Goal: Task Accomplishment & Management: Complete application form

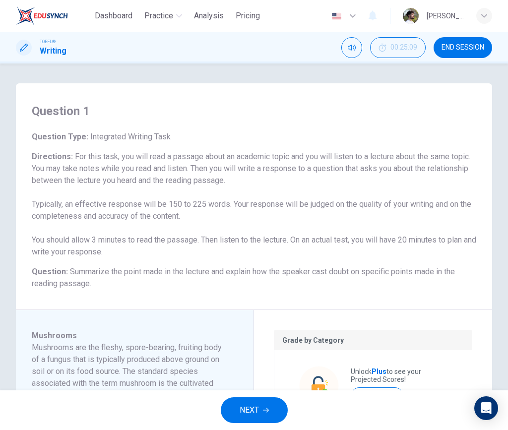
click at [252, 412] on span "NEXT" at bounding box center [249, 410] width 19 height 14
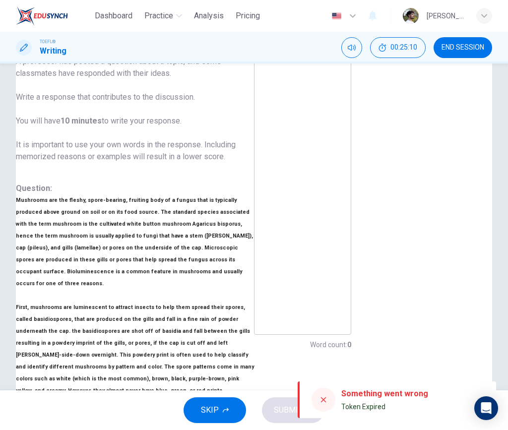
scroll to position [115, 0]
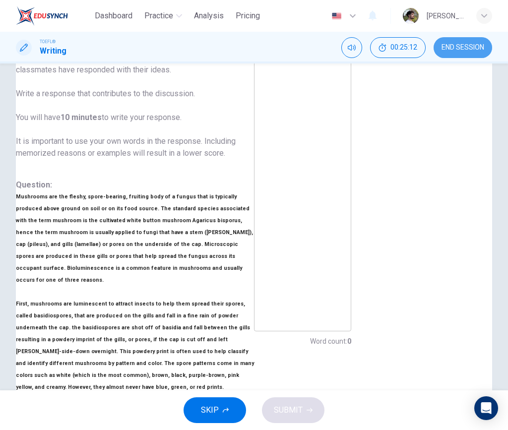
click at [465, 48] on span "END SESSION" at bounding box center [462, 48] width 43 height 8
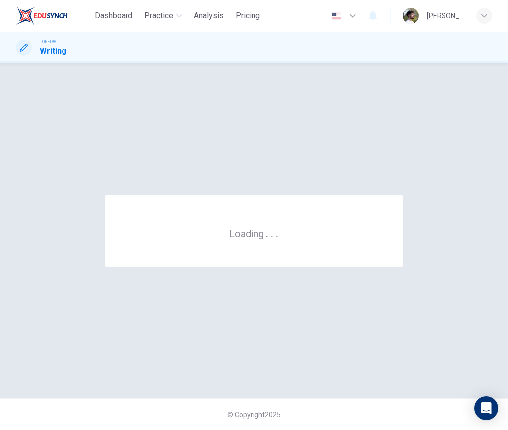
scroll to position [0, 0]
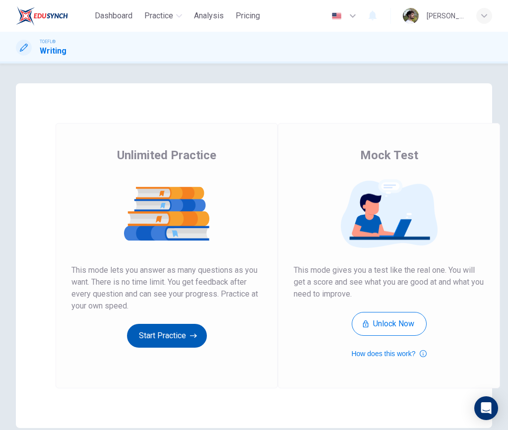
click at [178, 336] on button "Start Practice" at bounding box center [167, 336] width 80 height 24
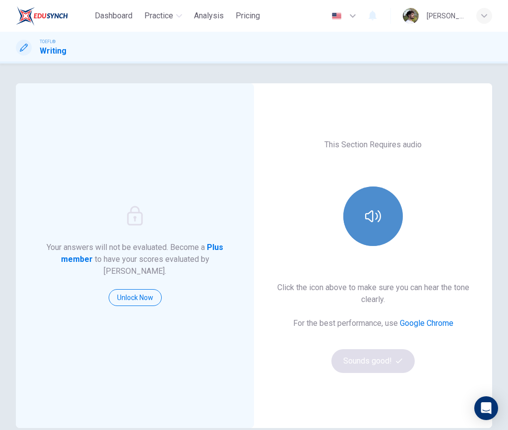
click at [353, 230] on button "button" at bounding box center [373, 216] width 60 height 60
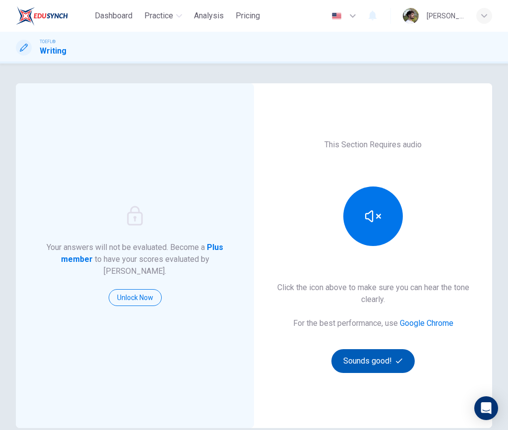
click at [391, 361] on button "Sounds good!" at bounding box center [372, 361] width 83 height 24
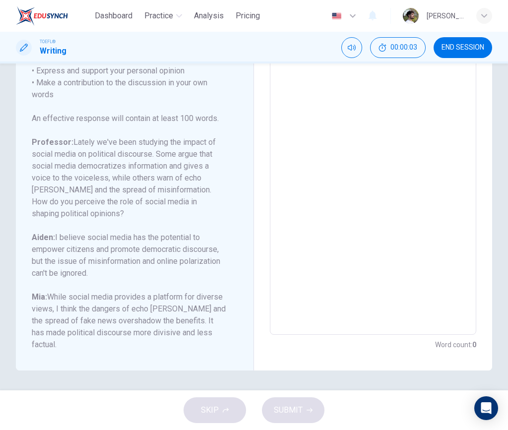
scroll to position [228, 0]
click at [335, 213] on textarea at bounding box center [373, 169] width 192 height 315
click at [370, 234] on textarea at bounding box center [373, 169] width 192 height 315
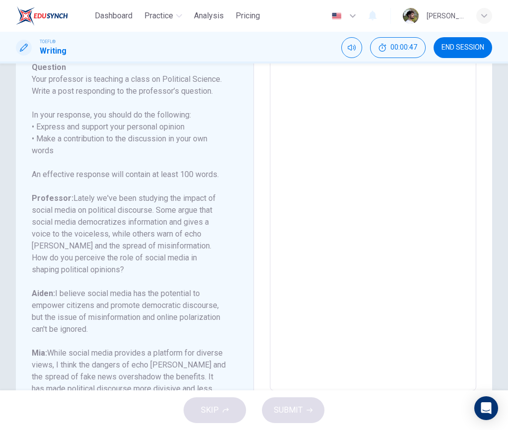
scroll to position [62, 0]
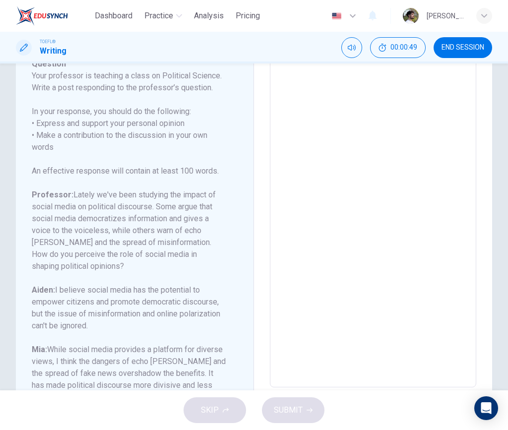
type textarea "I"
type textarea "x"
type textarea "I"
type textarea "x"
type textarea "I d"
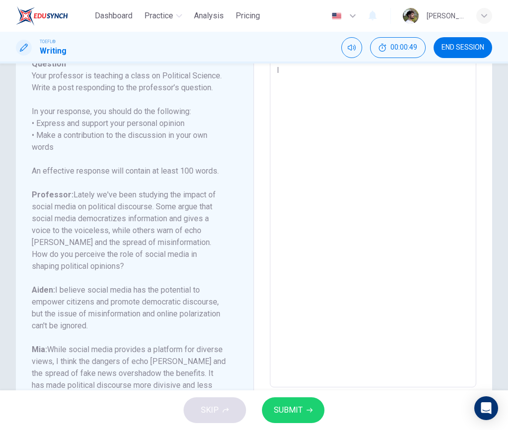
type textarea "x"
type textarea "I de"
type textarea "x"
type textarea "I def"
type textarea "x"
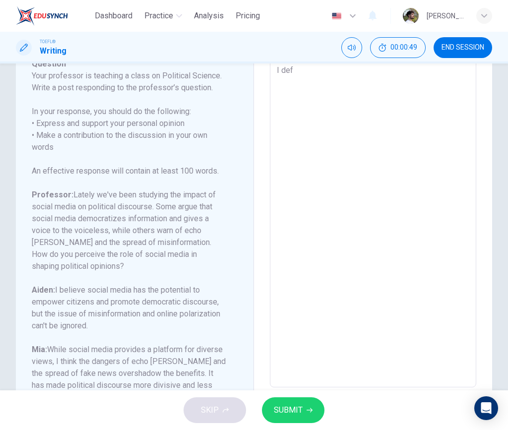
type textarea "I defi"
type textarea "x"
type textarea "I defin"
type textarea "x"
type textarea "I defini"
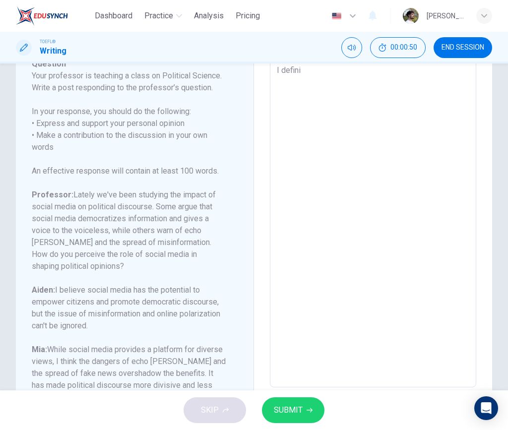
type textarea "x"
type textarea "I definit"
type textarea "x"
type textarea "I definiti"
type textarea "x"
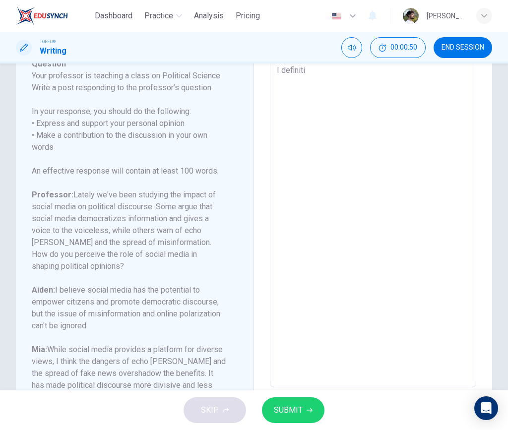
type textarea "I definitie"
type textarea "x"
type textarea "I definitiel"
type textarea "x"
type textarea "I definitiely"
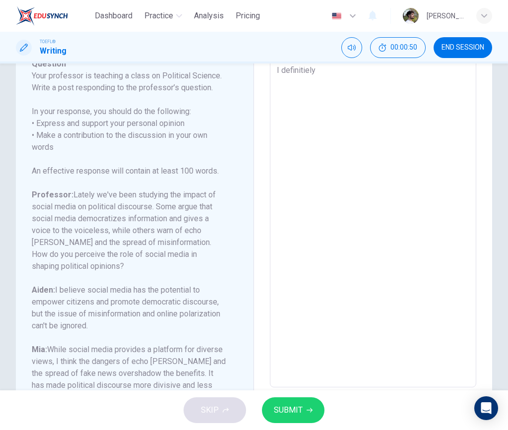
type textarea "x"
type textarea "I definitiely"
type textarea "x"
type textarea "I definitiely"
type textarea "x"
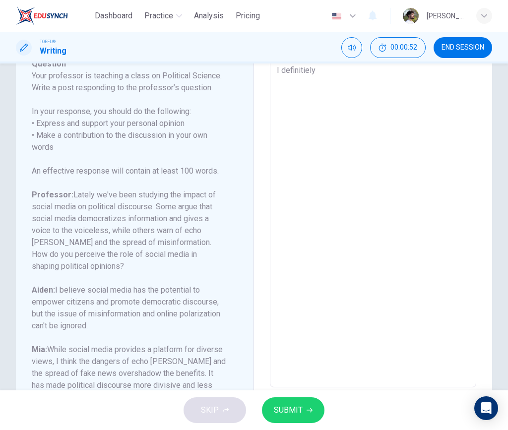
type textarea "I definitiel"
type textarea "x"
type textarea "I definitie"
type textarea "x"
type textarea "I definiti"
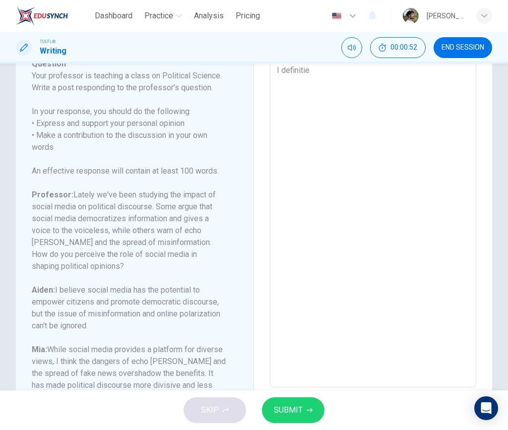
type textarea "x"
type textarea "I definit"
type textarea "x"
type textarea "I definite"
type textarea "x"
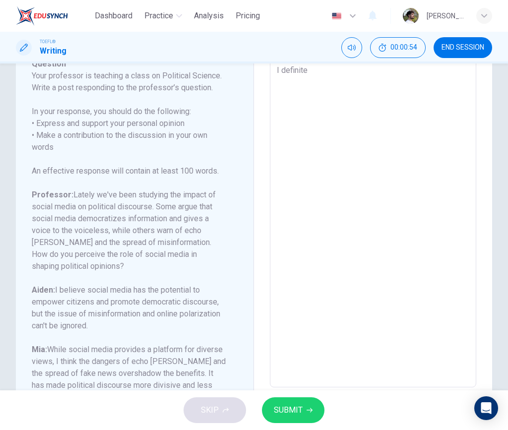
type textarea "I definitel"
type textarea "x"
type textarea "I definitely"
type textarea "x"
type textarea "I definitely"
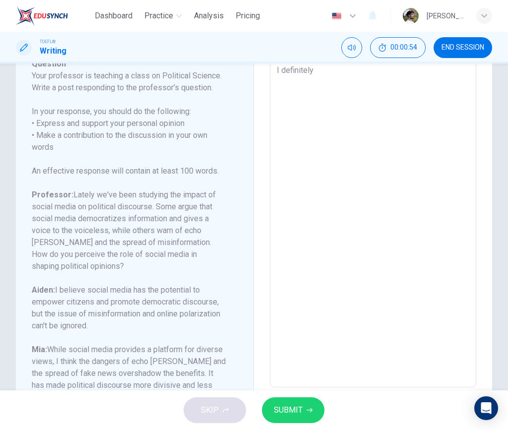
type textarea "x"
type textarea "I definitely b"
type textarea "x"
type textarea "I definitely be"
type textarea "x"
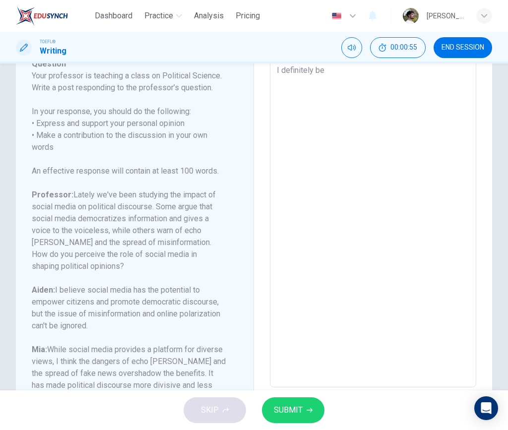
type textarea "I definitely bel"
type textarea "x"
type textarea "I definitely beli"
type textarea "x"
type textarea "I definitely belie"
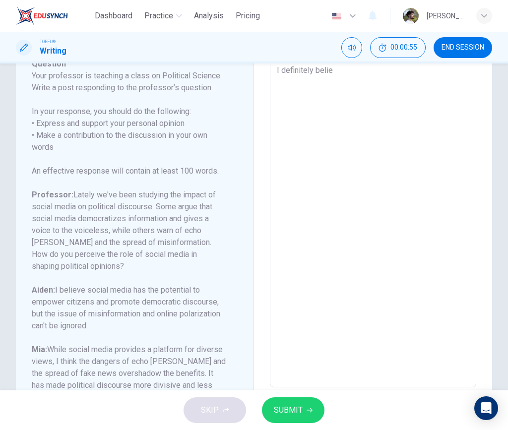
type textarea "x"
type textarea "I definitely believ"
type textarea "x"
type textarea "I definitely believe"
type textarea "x"
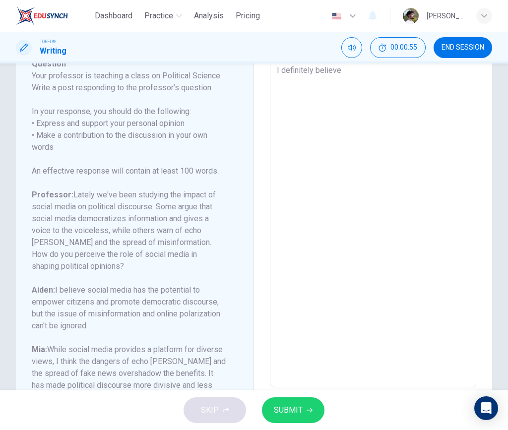
type textarea "I definitely believe"
type textarea "x"
type textarea "I definitely believe t"
type textarea "x"
type textarea "I definitely believe th"
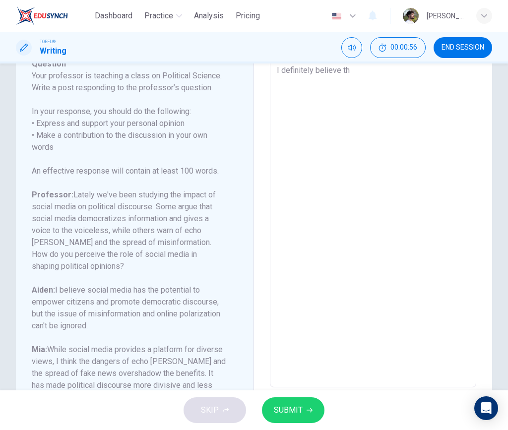
type textarea "x"
type textarea "I definitely believe tha"
type textarea "x"
type textarea "I definitely believe that"
type textarea "x"
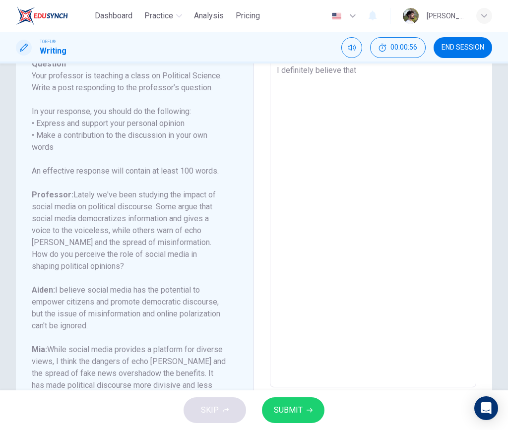
type textarea "I definitely believe that"
type textarea "x"
type textarea "I definitely believe that t"
type textarea "x"
type textarea "I definitely believe that th"
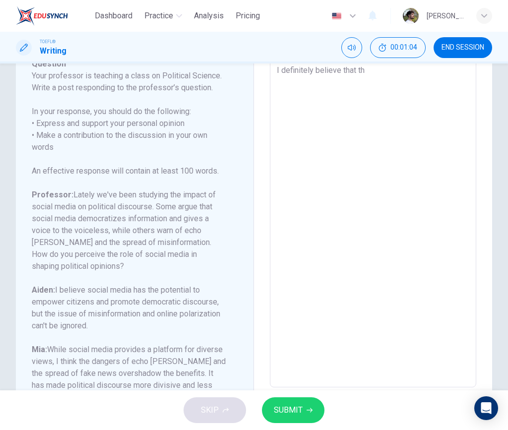
type textarea "x"
type textarea "I definitely believe that the"
type textarea "x"
type textarea "I definitely believe that the"
type textarea "x"
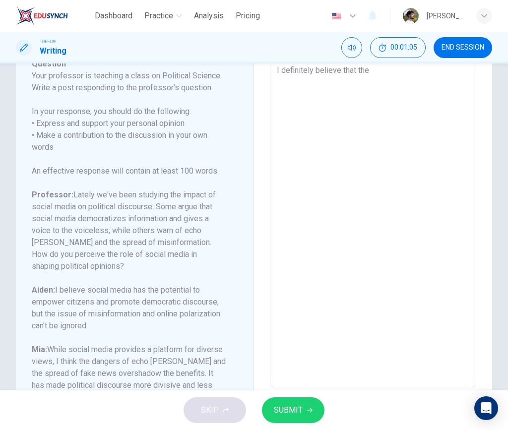
type textarea "I definitely believe that the i"
type textarea "x"
type textarea "I definitely believe that the im"
type textarea "x"
type textarea "I definitely believe that the imp"
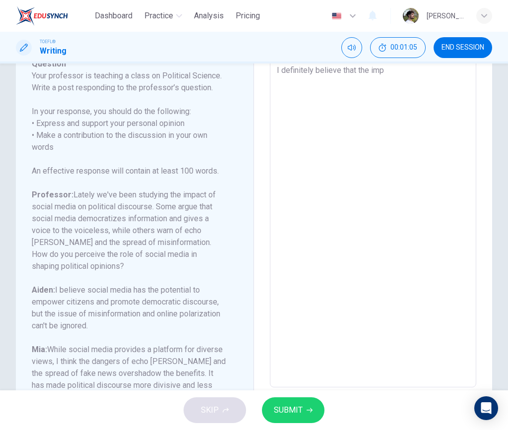
type textarea "x"
type textarea "I definitely believe that the impa"
type textarea "x"
type textarea "I definitely believe that the impac"
type textarea "x"
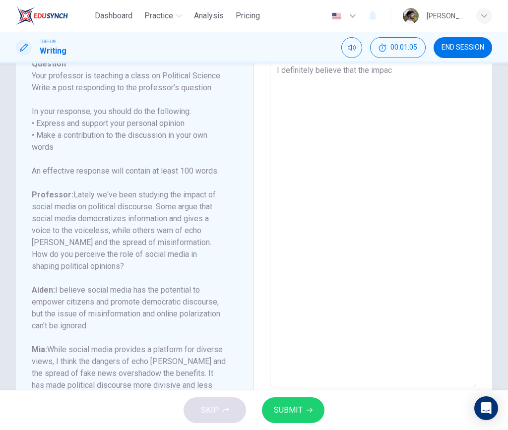
type textarea "I definitely believe that the impact"
type textarea "x"
type textarea "I definitely believe that the impact"
type textarea "x"
type textarea "I definitely believe that the impact o"
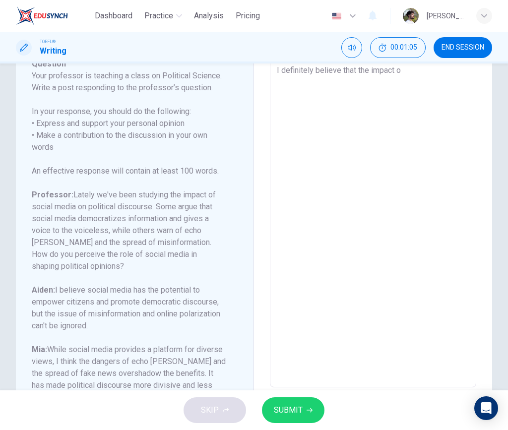
type textarea "x"
type textarea "I definitely believe that the impact on"
type textarea "x"
type textarea "I definitely believe that the impact o"
type textarea "x"
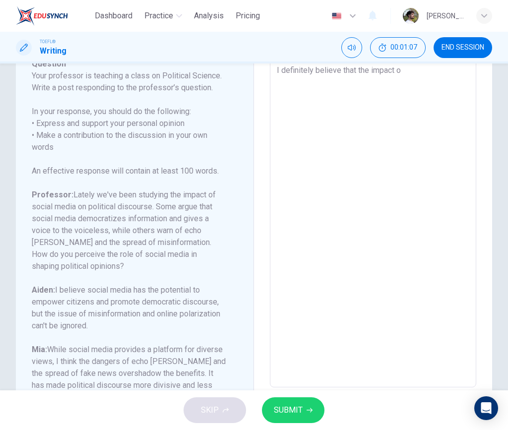
type textarea "I definitely believe that the impact of"
type textarea "x"
type textarea "I definitely believe that the impact of"
type textarea "x"
type textarea "I definitely believe that the impact of s"
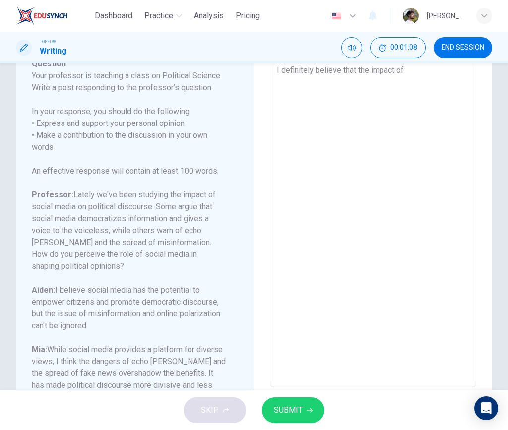
type textarea "x"
type textarea "I definitely believe that the impact of so"
type textarea "x"
type textarea "I definitely believe that the impact of soc"
type textarea "x"
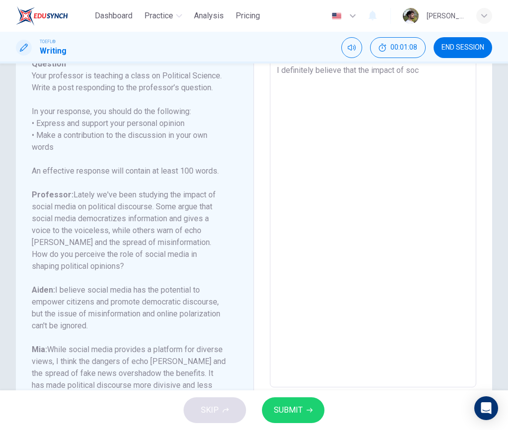
type textarea "I definitely believe that the impact of soci"
type textarea "x"
type textarea "I definitely believe that the impact of [PERSON_NAME]"
type textarea "x"
type textarea "I definitely believe that the impact of social"
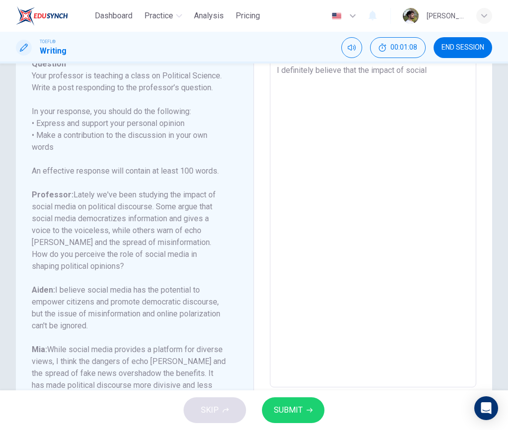
type textarea "x"
type textarea "I definitely believe that the impact of social"
type textarea "x"
type textarea "I definitely believe that the impact of social m"
type textarea "x"
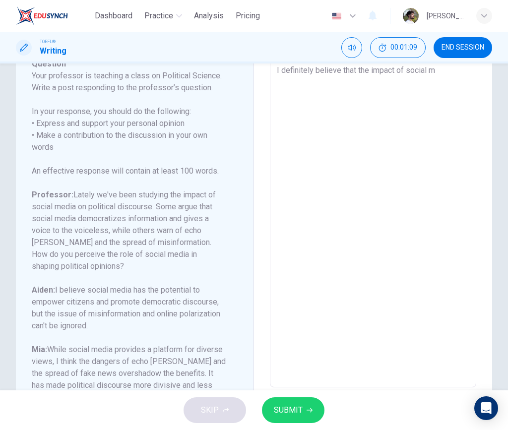
type textarea "I definitely believe that the impact of social me"
type textarea "x"
type textarea "I definitely believe that the impact of social med"
type textarea "x"
type textarea "I definitely believe that the impact of social medi"
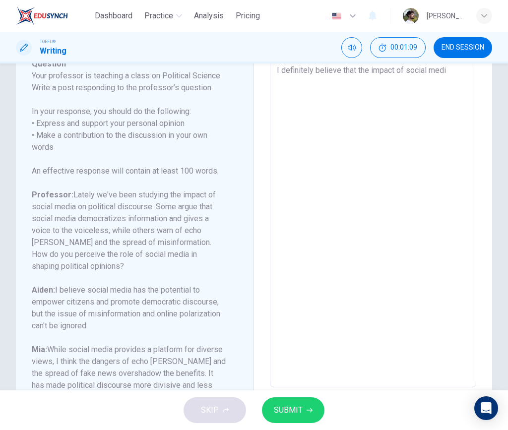
type textarea "x"
type textarea "I definitely believe that the impact of social media"
type textarea "x"
type textarea "I definitely believe that the impact of social media"
type textarea "x"
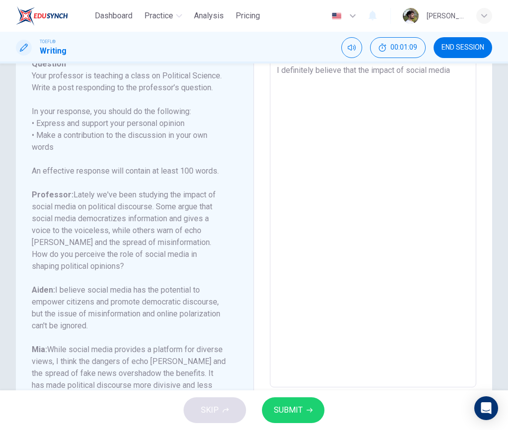
type textarea "I definitely believe that the impact of social media n"
type textarea "x"
type textarea "I definitely believe that the impact of social media"
type textarea "x"
type textarea "I definitely believe that the impact of social media o"
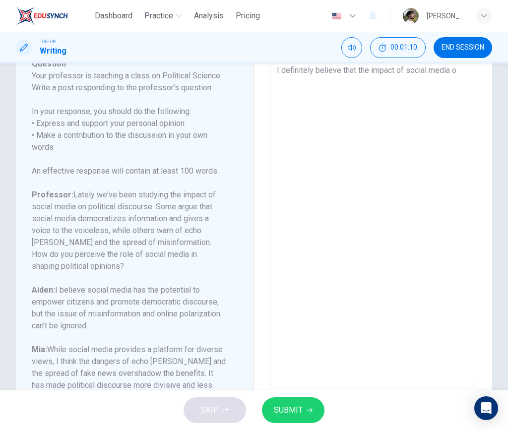
type textarea "x"
type textarea "I definitely believe that the impact of social media on"
type textarea "x"
type textarea "I definitely believe that the impact of social media on"
type textarea "x"
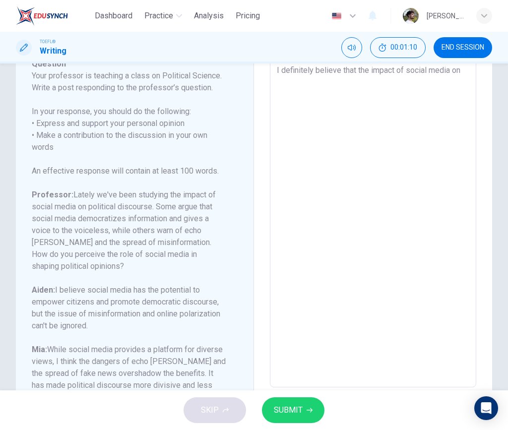
type textarea "I definitely believe that the impact of social media on p"
type textarea "x"
type textarea "I definitely believe that the impact of social media on po"
type textarea "x"
type textarea "I definitely believe that the impact of social media on pol"
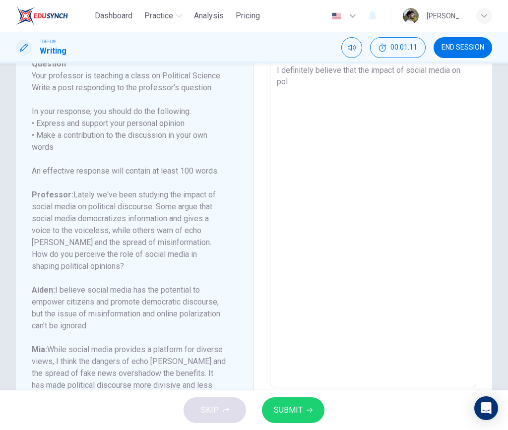
type textarea "x"
type textarea "I definitely believe that the impact of social media on poli"
type textarea "x"
type textarea "I definitely believe that the impact of social media on polit"
type textarea "x"
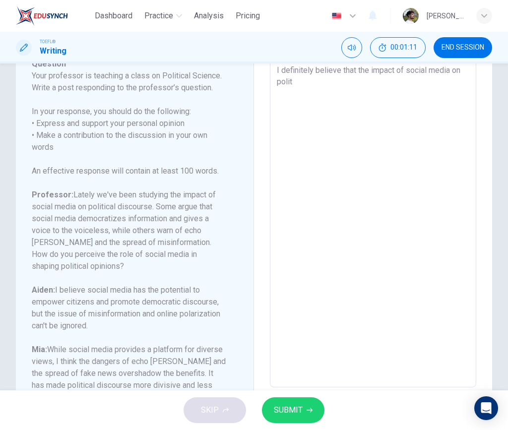
type textarea "I definitely believe that the impact of social media on politi"
type textarea "x"
type textarea "I definitely believe that the impact of social media on politic"
type textarea "x"
type textarea "I definitely believe that the impact of social media on politica"
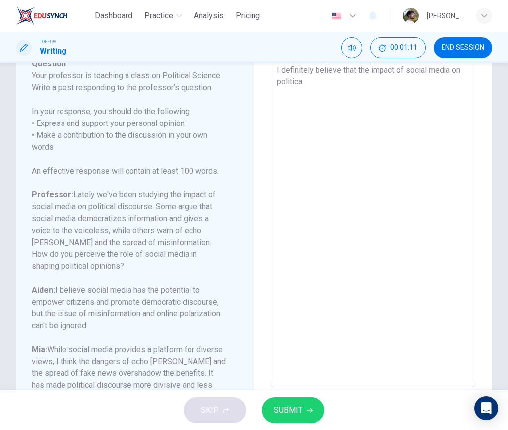
type textarea "x"
type textarea "I definitely believe that the impact of social media on political"
type textarea "x"
type textarea "I definitely believe that the impact of social media on political"
type textarea "x"
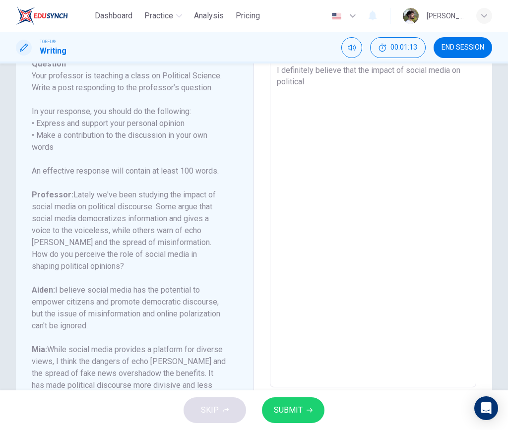
type textarea "I definitely believe that the impact of social media on political d"
type textarea "x"
type textarea "I definitely believe that the impact of social media on political"
type textarea "x"
type textarea "I definitely believe that the impact of social media on political m"
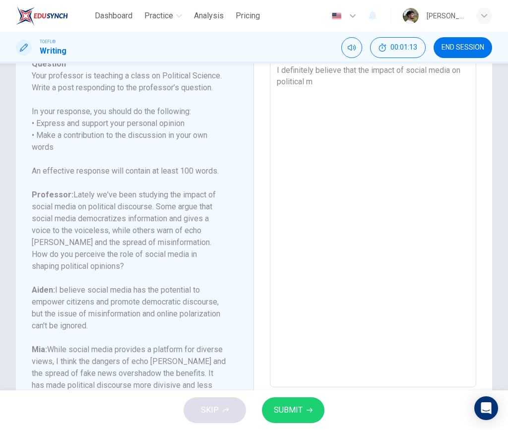
type textarea "x"
type textarea "I definitely believe that the impact of social media on political ma"
type textarea "x"
type textarea "I definitely believe that the impact of social media on political mat"
type textarea "x"
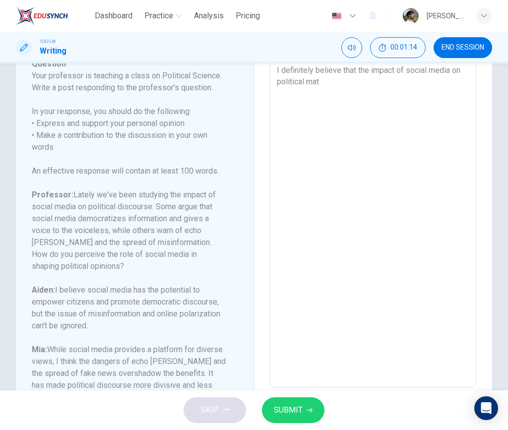
type textarea "I definitely believe that the impact of social media on political matt"
type textarea "x"
type textarea "I definitely believe that the impact of social media on political matte"
type textarea "x"
type textarea "I definitely believe that the impact of social media on political matter"
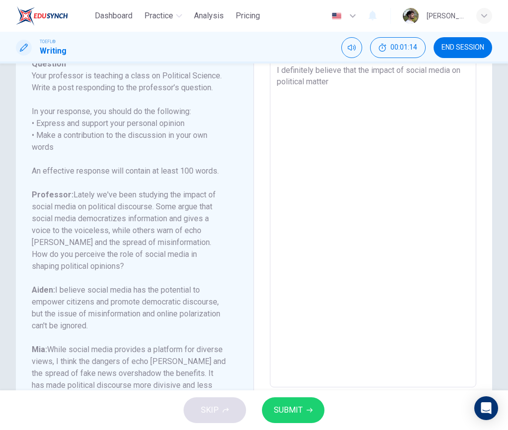
type textarea "x"
type textarea "I definitely believe that the impact of social media on political matters"
type textarea "x"
type textarea "I definitely believe that the impact of social media on political matters"
type textarea "x"
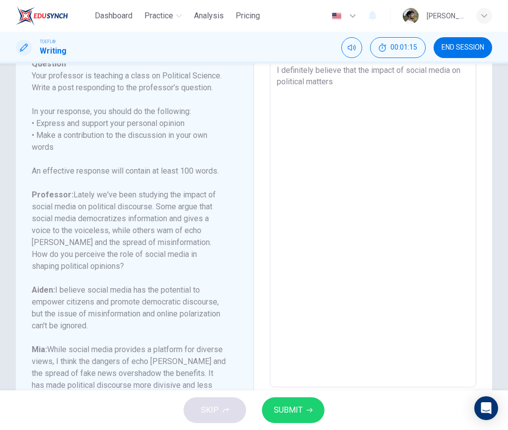
type textarea "I definitely believe that the impact of social media on political matters a"
type textarea "x"
type textarea "I definitely believe that the impact of social media on political matters"
type textarea "x"
type textarea "I definitely believe that the impact of social media on political matters i"
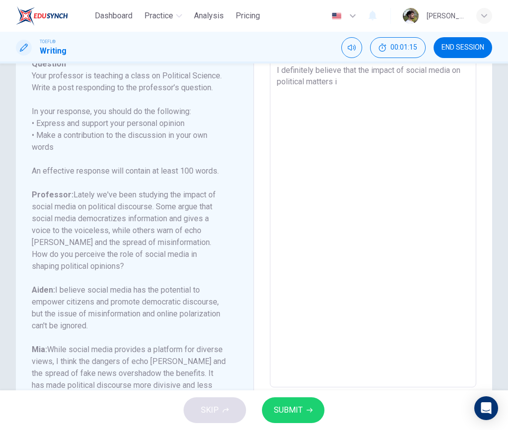
type textarea "x"
type textarea "I definitely believe that the impact of social media on political matters is"
type textarea "x"
type textarea "I definitely believe that the impact of social media on political matters is"
type textarea "x"
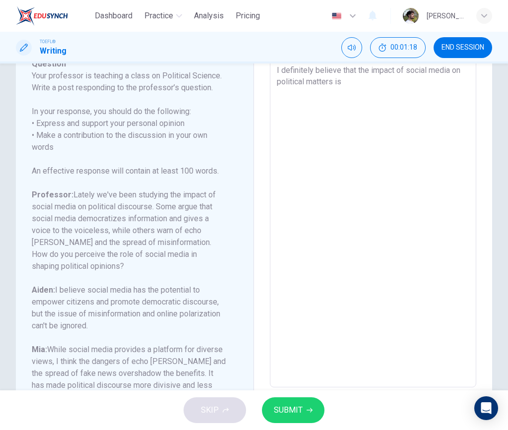
type textarea "I definitely believe that the impact of social media on political matters is a"
type textarea "x"
type textarea "I definitely believe that the impact of social media on political matters is a"
type textarea "x"
type textarea "I definitely believe that the impact of social media on political matters is a v"
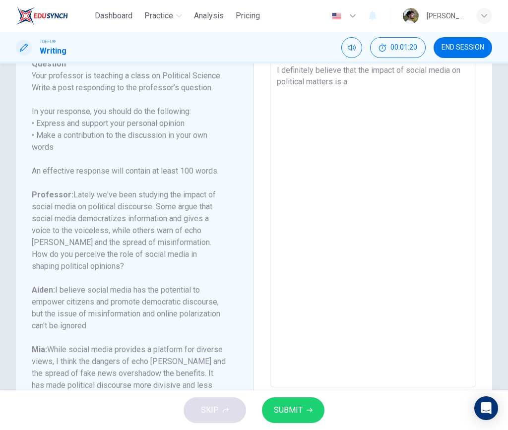
type textarea "x"
type textarea "I definitely believe that the impact of social media on political matters is a …"
type textarea "x"
type textarea "I definitely believe that the impact of social media on political matters is a …"
type textarea "x"
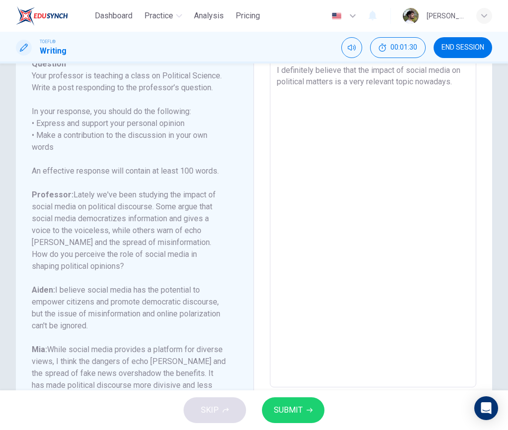
click at [322, 69] on textarea "I definitely believe that the impact of social media on political matters is a …" at bounding box center [373, 221] width 192 height 315
click at [425, 79] on textarea "I definitely believe that the impact of social media on political matters is a …" at bounding box center [373, 221] width 192 height 315
click at [464, 83] on div "I definitely believe that the impact of social media on political matters is a …" at bounding box center [373, 221] width 206 height 331
click at [452, 85] on textarea "I definitely believe that the impact of social media on political matters is a …" at bounding box center [373, 221] width 192 height 315
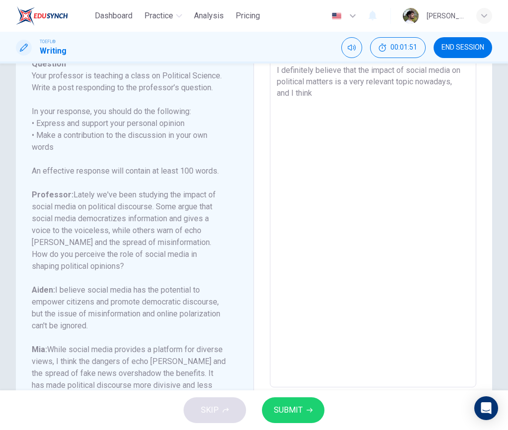
click at [335, 93] on textarea "I definitely believe that the impact of social media on political matters is a …" at bounding box center [373, 221] width 192 height 315
drag, startPoint x: 332, startPoint y: 104, endPoint x: 240, endPoint y: 103, distance: 92.3
click at [216, 103] on div "Question 1 Question Type : Writing for an Academic Discussion Directions For th…" at bounding box center [254, 222] width 476 height 402
click at [374, 90] on textarea "I definitely believe that the impact of social media on political matters is a …" at bounding box center [373, 221] width 192 height 315
click at [336, 94] on textarea "I definitely believe that the impact of social media on political matters is a …" at bounding box center [373, 221] width 192 height 315
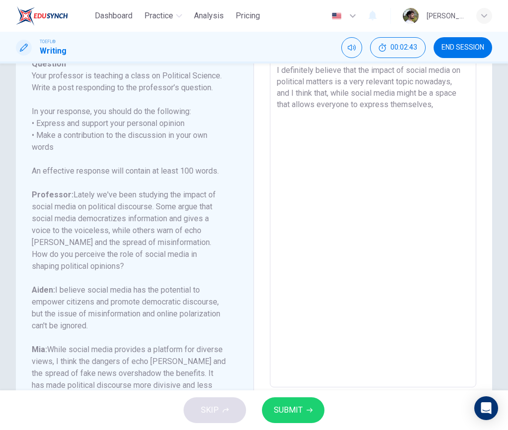
click at [336, 94] on textarea "I definitely believe that the impact of social media on political matters is a …" at bounding box center [373, 221] width 192 height 315
click at [419, 102] on textarea "I definitely believe that the impact of social media on political matters is a …" at bounding box center [373, 221] width 192 height 315
click at [332, 93] on textarea "I definitely believe that the impact of social media on political matters is a …" at bounding box center [373, 221] width 192 height 315
click at [456, 101] on textarea "I definitely believe that the impact of social media on political matters is a …" at bounding box center [373, 221] width 192 height 315
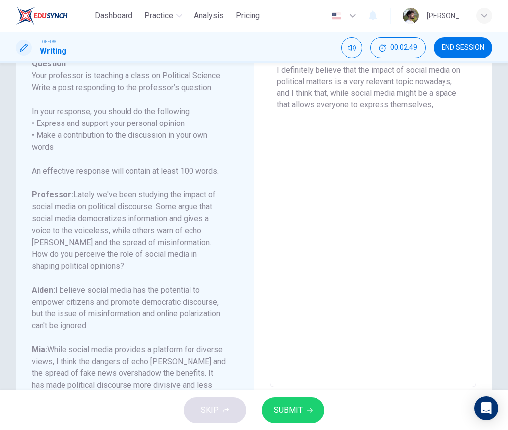
click at [291, 93] on textarea "I definitely believe that the impact of social media on political matters is a …" at bounding box center [373, 221] width 192 height 315
drag, startPoint x: 290, startPoint y: 94, endPoint x: 447, endPoint y: 84, distance: 158.0
click at [447, 84] on textarea "I definitely believe that the impact of social media on political matters is a …" at bounding box center [373, 221] width 192 height 315
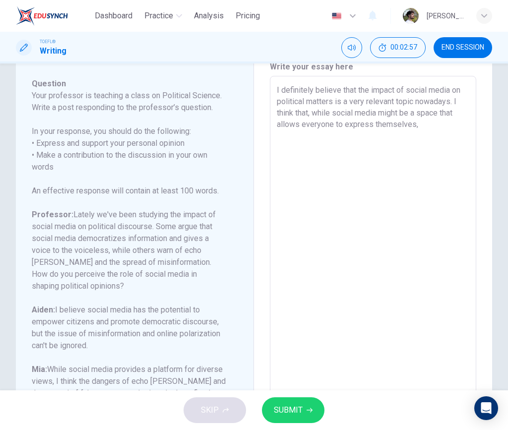
scroll to position [43, 0]
click at [448, 102] on textarea "I definitely believe that the impact of social media on political matters is a …" at bounding box center [373, 240] width 192 height 315
click at [411, 126] on textarea "I definitely believe that the impact of social media on political matters is a …" at bounding box center [373, 240] width 192 height 315
drag, startPoint x: 444, startPoint y: 126, endPoint x: 450, endPoint y: 145, distance: 19.8
click at [450, 145] on textarea "I definitely believe that the impact of social media on political matters is a …" at bounding box center [373, 240] width 192 height 315
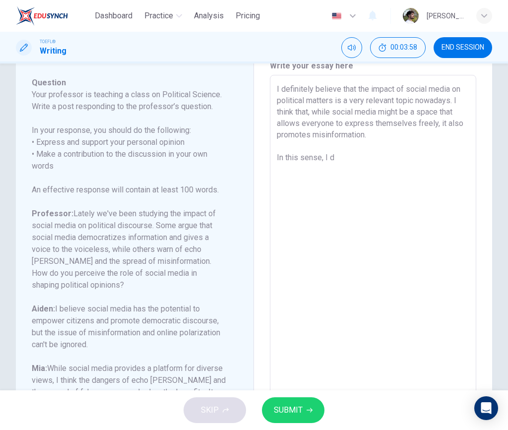
click at [298, 93] on textarea "I definitely believe that the impact of social media on political matters is a …" at bounding box center [373, 240] width 192 height 315
click at [332, 155] on textarea "I believe that the impact of social media on political matters is a very releva…" at bounding box center [373, 240] width 192 height 315
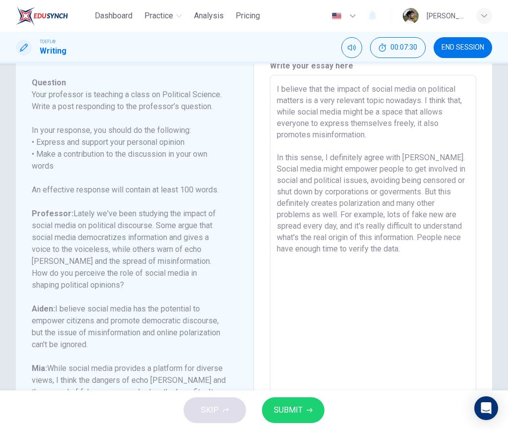
drag, startPoint x: 318, startPoint y: 251, endPoint x: 308, endPoint y: 250, distance: 9.5
click at [308, 250] on textarea "I believe that the impact of social media on political matters is a very releva…" at bounding box center [373, 240] width 192 height 315
click at [277, 249] on textarea "I believe that the impact of social media on political matters is a very releva…" at bounding box center [373, 240] width 192 height 315
click at [378, 251] on textarea "I believe that the impact of social media on political matters is a very releva…" at bounding box center [373, 240] width 192 height 315
click at [384, 249] on textarea "I believe that the impact of social media on political matters is a very releva…" at bounding box center [373, 240] width 192 height 315
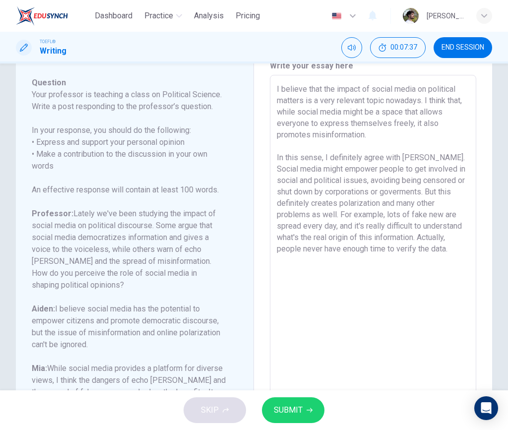
click at [384, 249] on textarea "I believe that the impact of social media on political matters is a very releva…" at bounding box center [373, 240] width 192 height 315
click at [442, 248] on textarea "I believe that the impact of social media on political matters is a very releva…" at bounding box center [373, 240] width 192 height 315
click at [423, 249] on textarea "I believe that the impact of social media on political matters is a very releva…" at bounding box center [373, 240] width 192 height 315
click at [452, 250] on textarea "I believe that the impact of social media on political matters is a very releva…" at bounding box center [373, 240] width 192 height 315
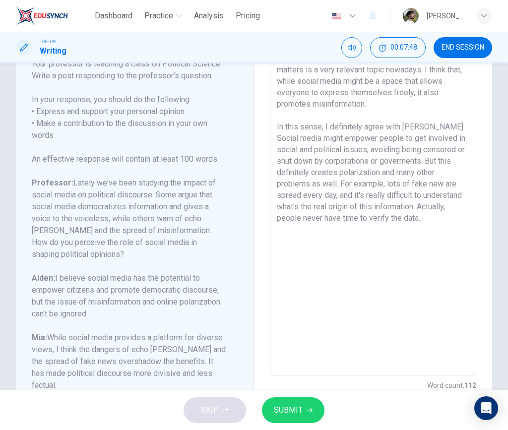
scroll to position [115, 0]
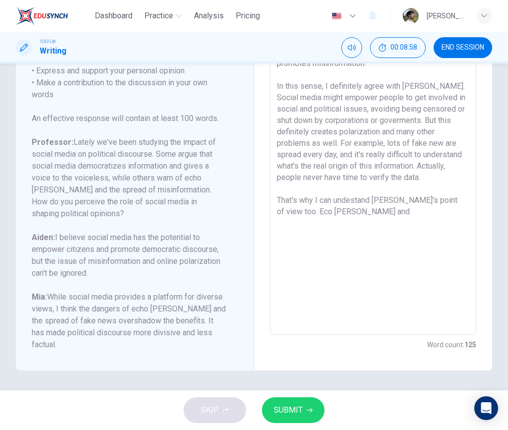
click at [338, 143] on textarea "I believe that the impact of social media on political matters is a very releva…" at bounding box center [373, 169] width 192 height 315
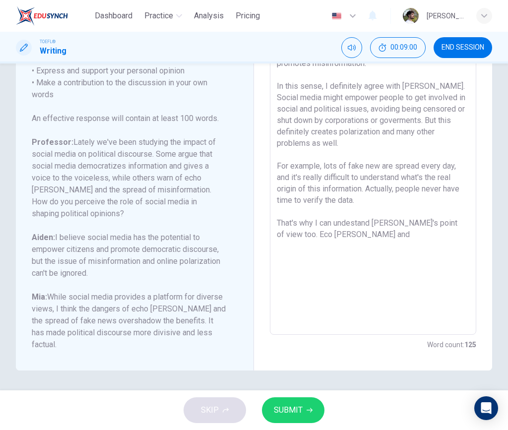
click at [364, 233] on textarea "I believe that the impact of social media on political matters is a very releva…" at bounding box center [373, 169] width 192 height 315
click at [394, 222] on textarea "I believe that the impact of social media on political matters is a very releva…" at bounding box center [373, 169] width 192 height 315
click at [397, 207] on textarea "I believe that the impact of social media on political matters is a very releva…" at bounding box center [373, 169] width 192 height 315
click at [389, 198] on textarea "I believe that the impact of social media on political matters is a very releva…" at bounding box center [373, 169] width 192 height 315
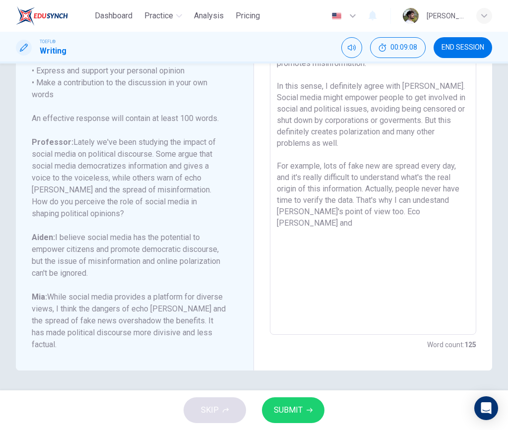
click at [408, 216] on textarea "I believe that the impact of social media on political matters is a very releva…" at bounding box center [373, 169] width 192 height 315
click at [391, 214] on textarea "I believe that the impact of social media on political matters is a very releva…" at bounding box center [373, 169] width 192 height 315
drag, startPoint x: 395, startPoint y: 213, endPoint x: 397, endPoint y: 219, distance: 6.4
click at [397, 219] on textarea "I believe that the impact of social media on political matters is a very releva…" at bounding box center [373, 169] width 192 height 315
drag, startPoint x: 431, startPoint y: 233, endPoint x: 260, endPoint y: 236, distance: 170.6
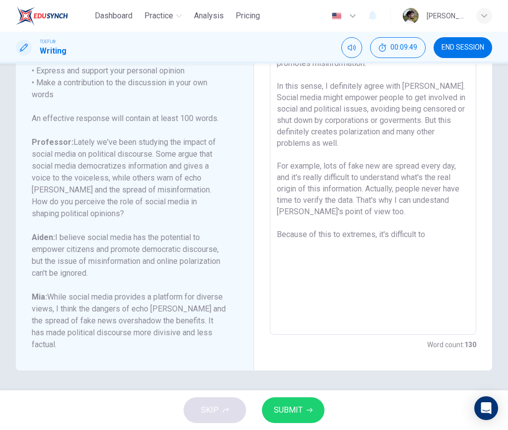
click at [260, 236] on div "Write your essay here I believe that the impact of social media on political ma…" at bounding box center [373, 170] width 238 height 402
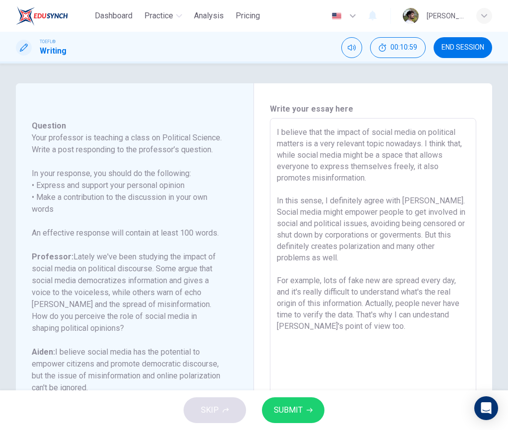
scroll to position [223, 0]
click at [190, 215] on h6 "In your response, you should do the following: • Express and support your perso…" at bounding box center [129, 192] width 194 height 48
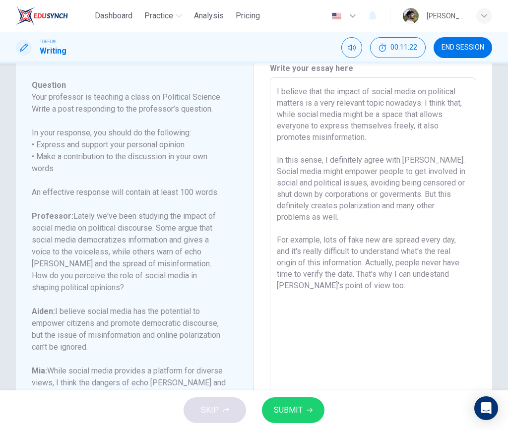
scroll to position [115, 0]
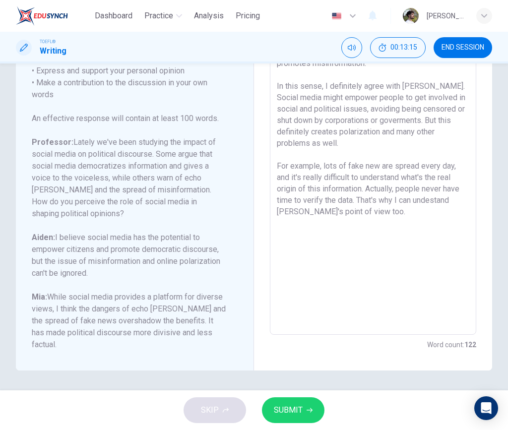
click at [298, 413] on span "SUBMIT" at bounding box center [288, 410] width 29 height 14
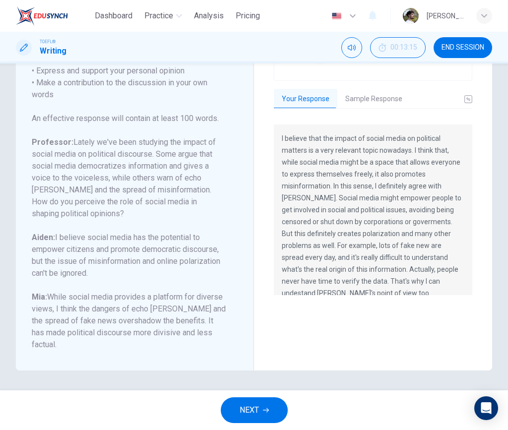
click at [359, 100] on button "Sample Response" at bounding box center [373, 99] width 73 height 21
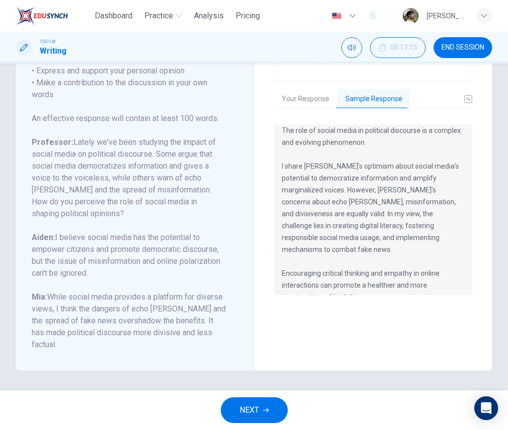
scroll to position [9, 0]
